Goal: Information Seeking & Learning: Learn about a topic

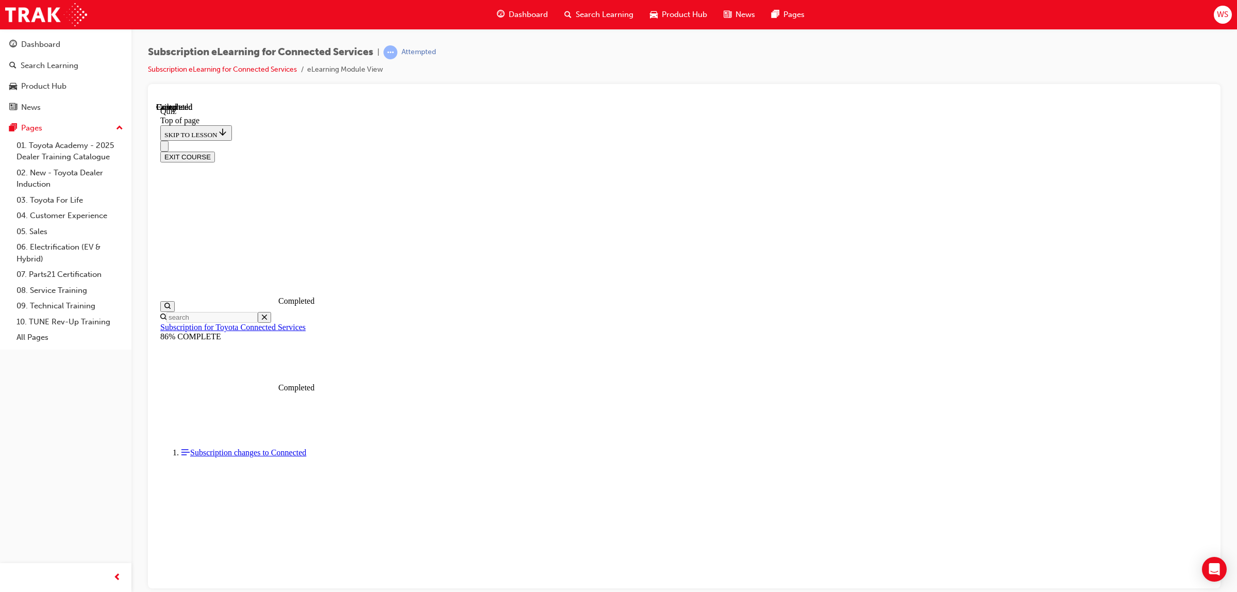
scroll to position [72, 0]
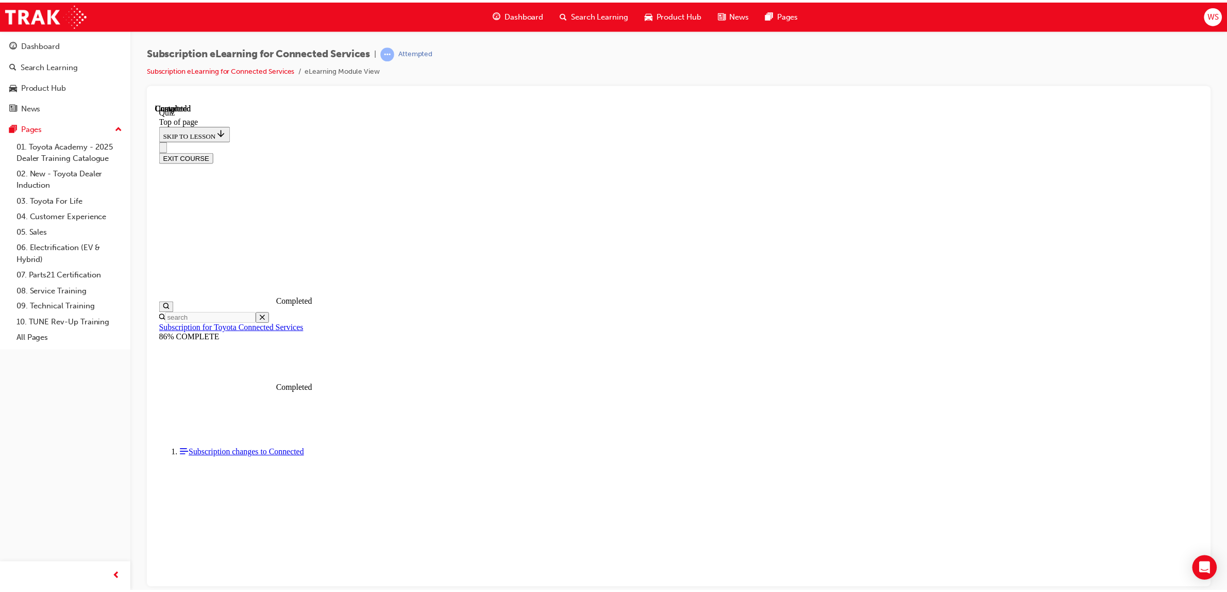
scroll to position [31, 0]
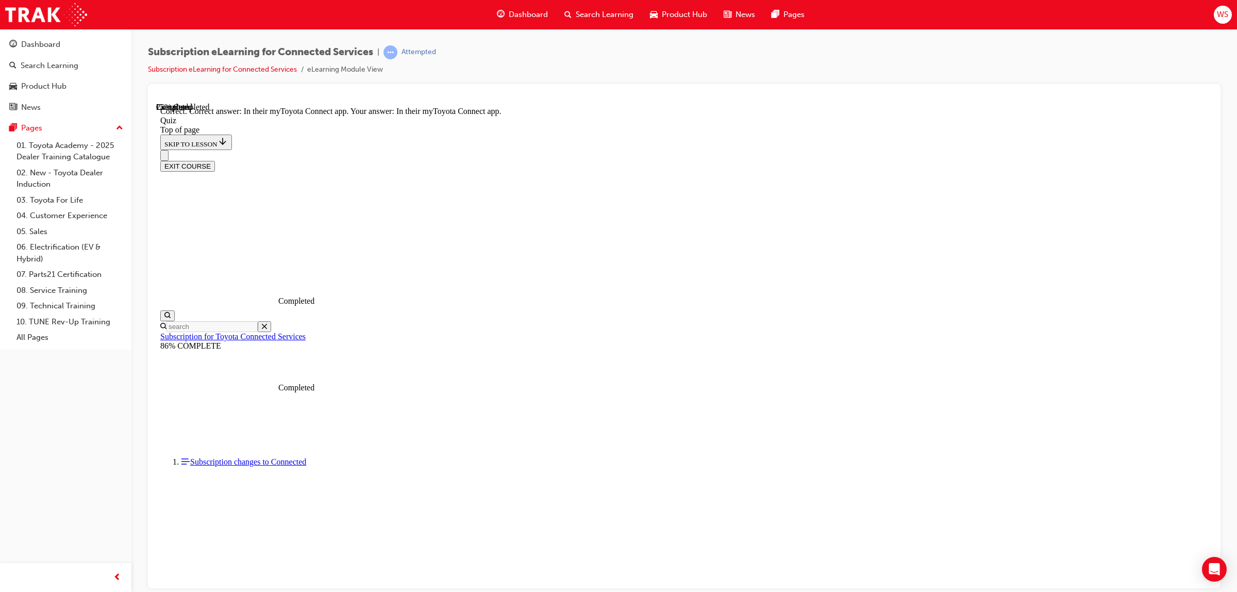
scroll to position [32, 0]
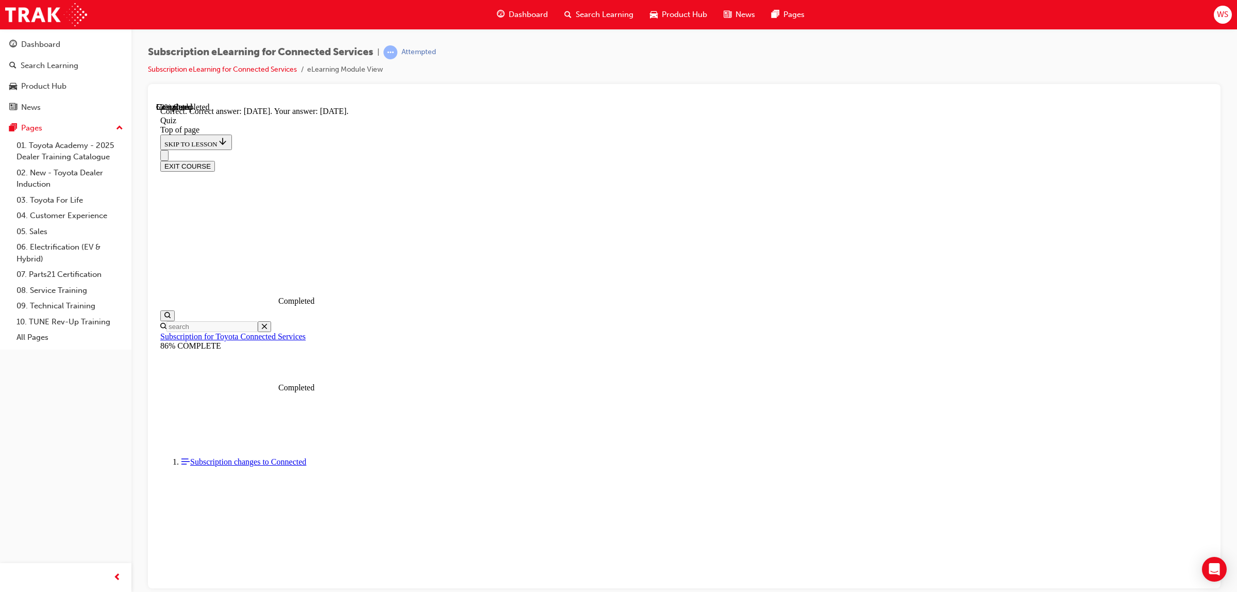
scroll to position [32, 0]
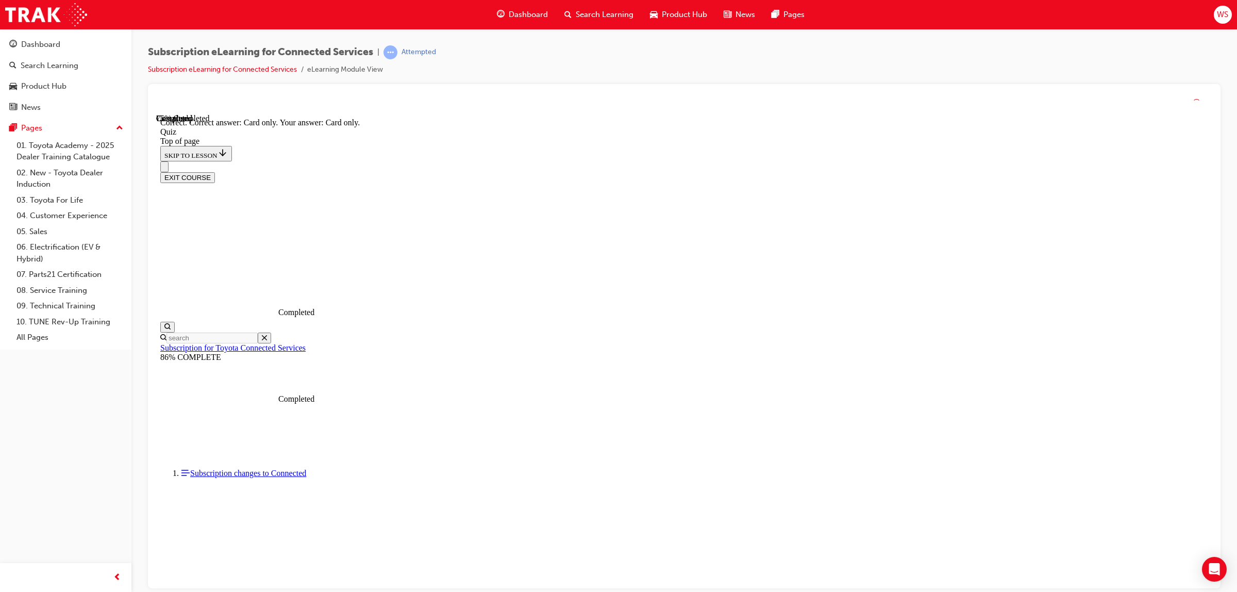
scroll to position [32, 0]
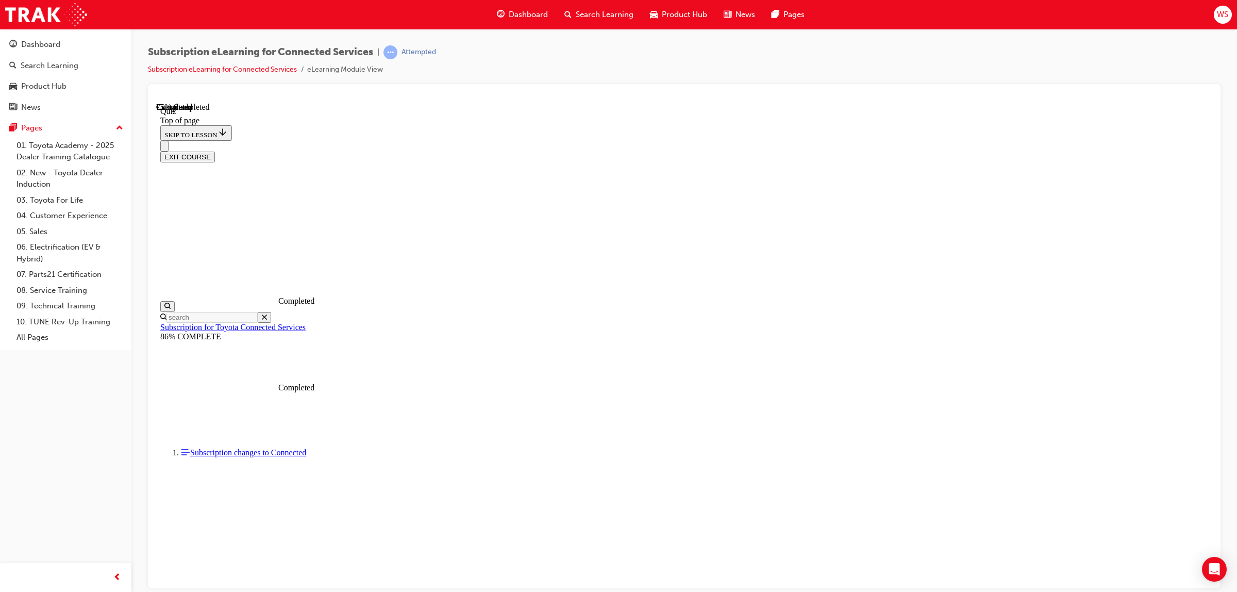
scroll to position [31, 0]
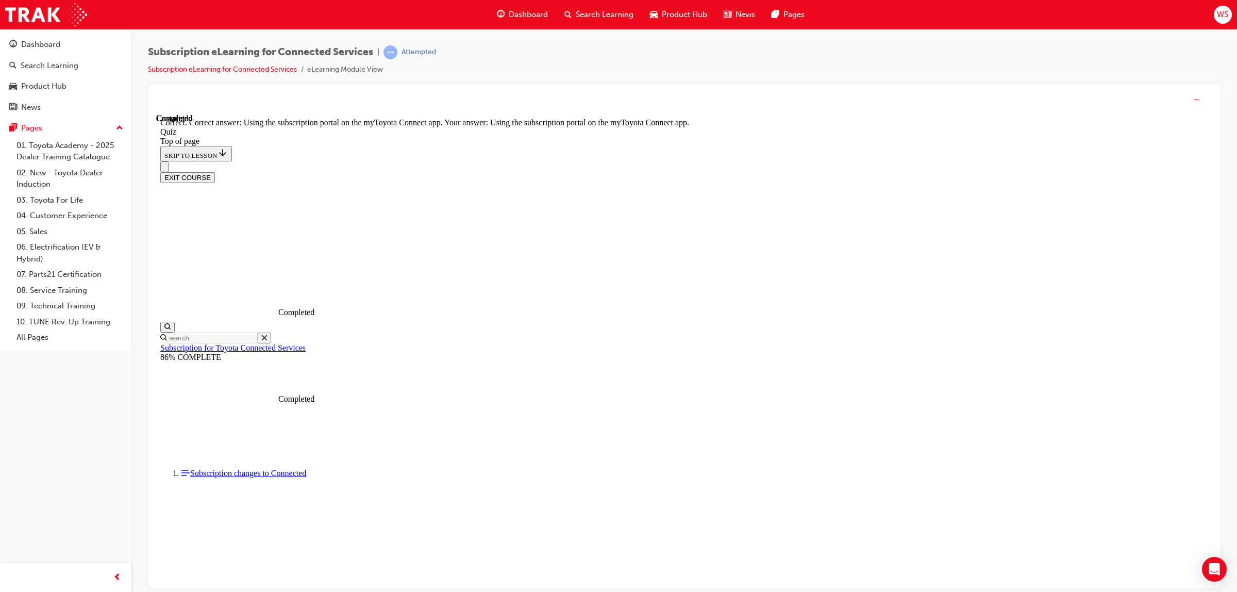
scroll to position [32, 0]
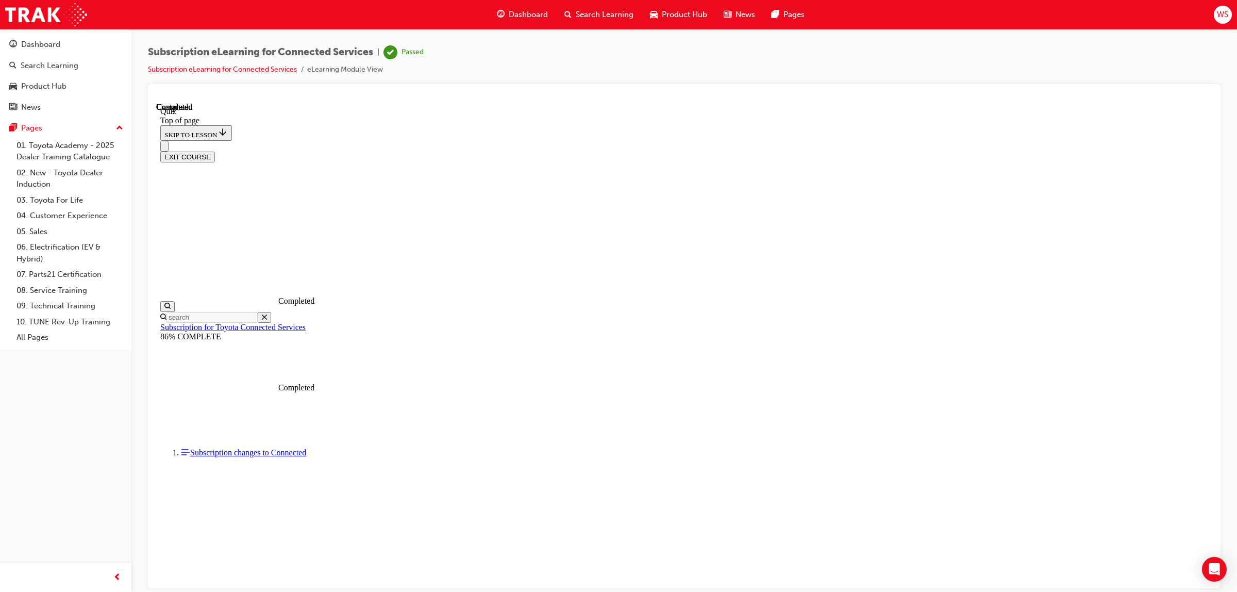
scroll to position [72, 0]
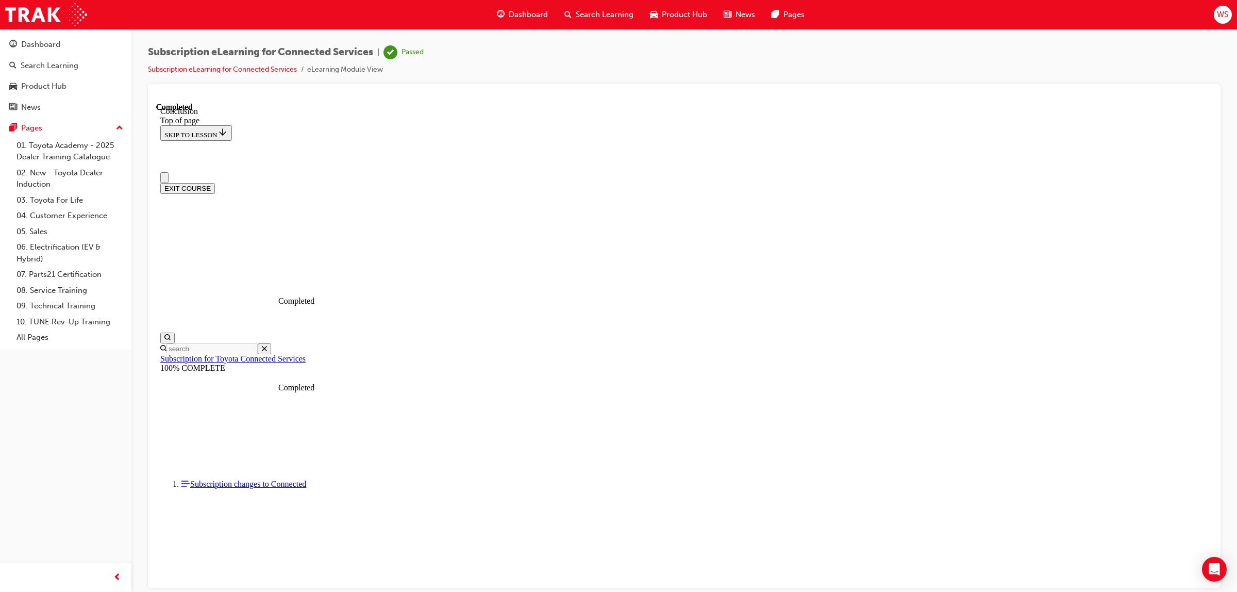
click at [215, 182] on button "EXIT COURSE" at bounding box center [187, 187] width 55 height 11
click at [600, 13] on span "Search Learning" at bounding box center [605, 15] width 58 height 12
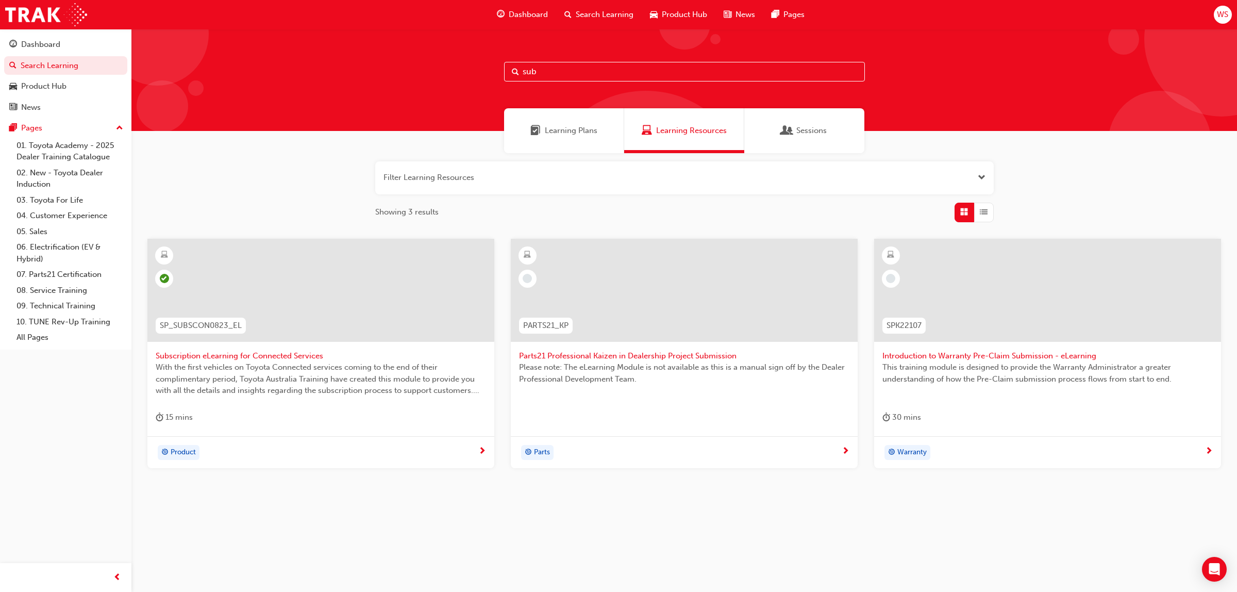
click at [1230, 13] on div "WS" at bounding box center [1223, 15] width 18 height 18
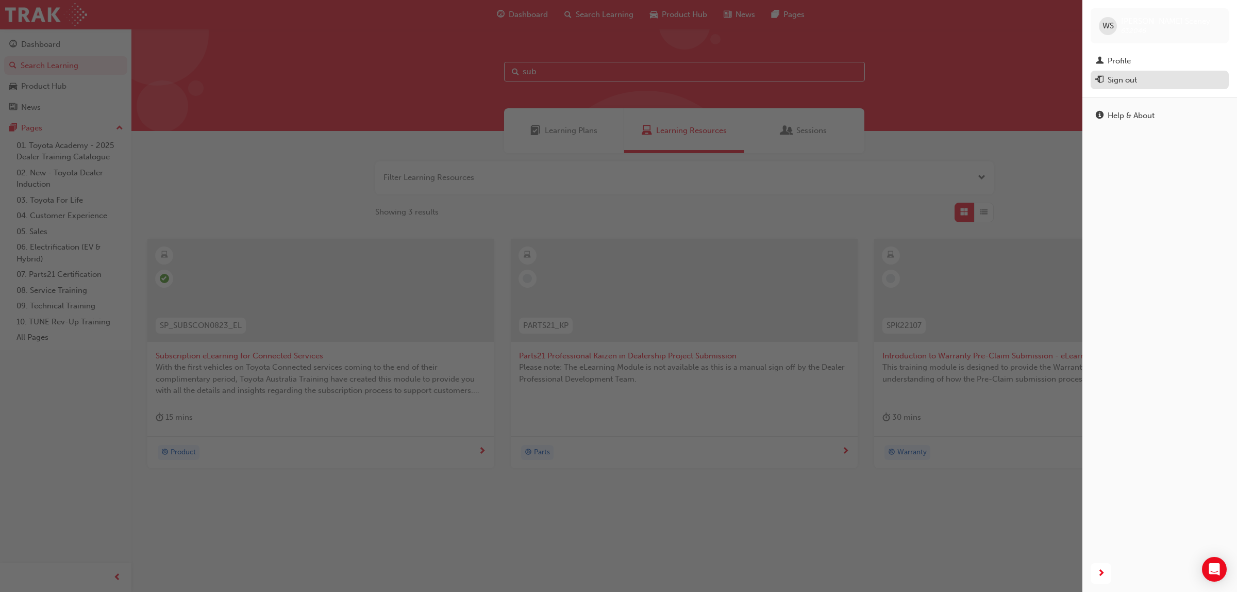
click at [1133, 81] on div "Sign out" at bounding box center [1122, 80] width 29 height 12
